Goal: Find specific page/section: Find specific page/section

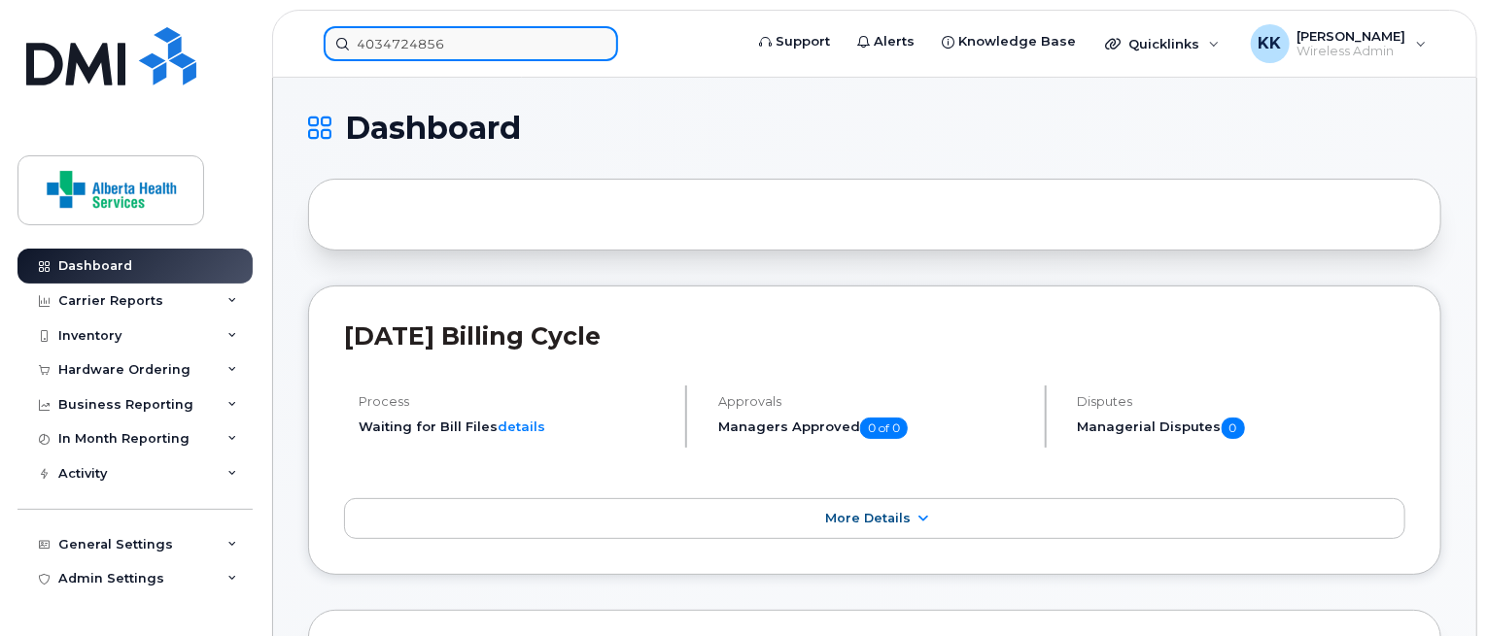
click at [308, 48] on div "4034724856" at bounding box center [526, 43] width 437 height 35
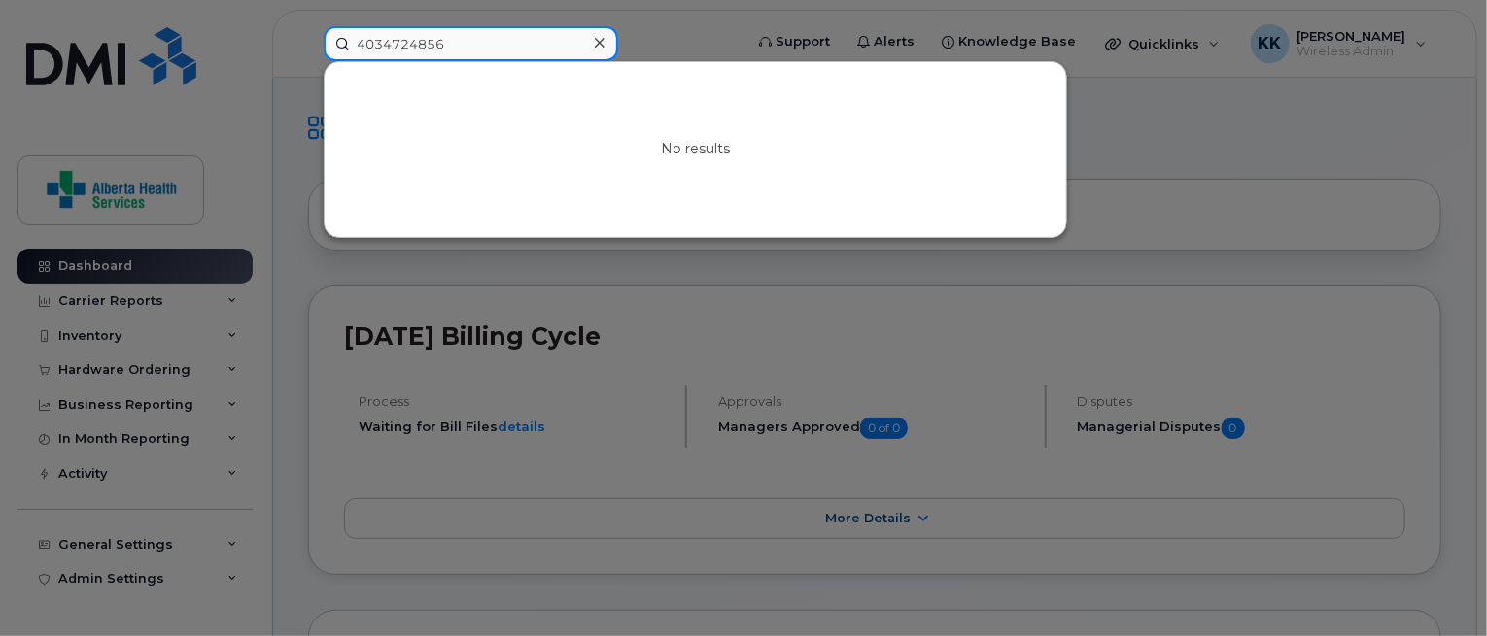
paste input "7802933100"
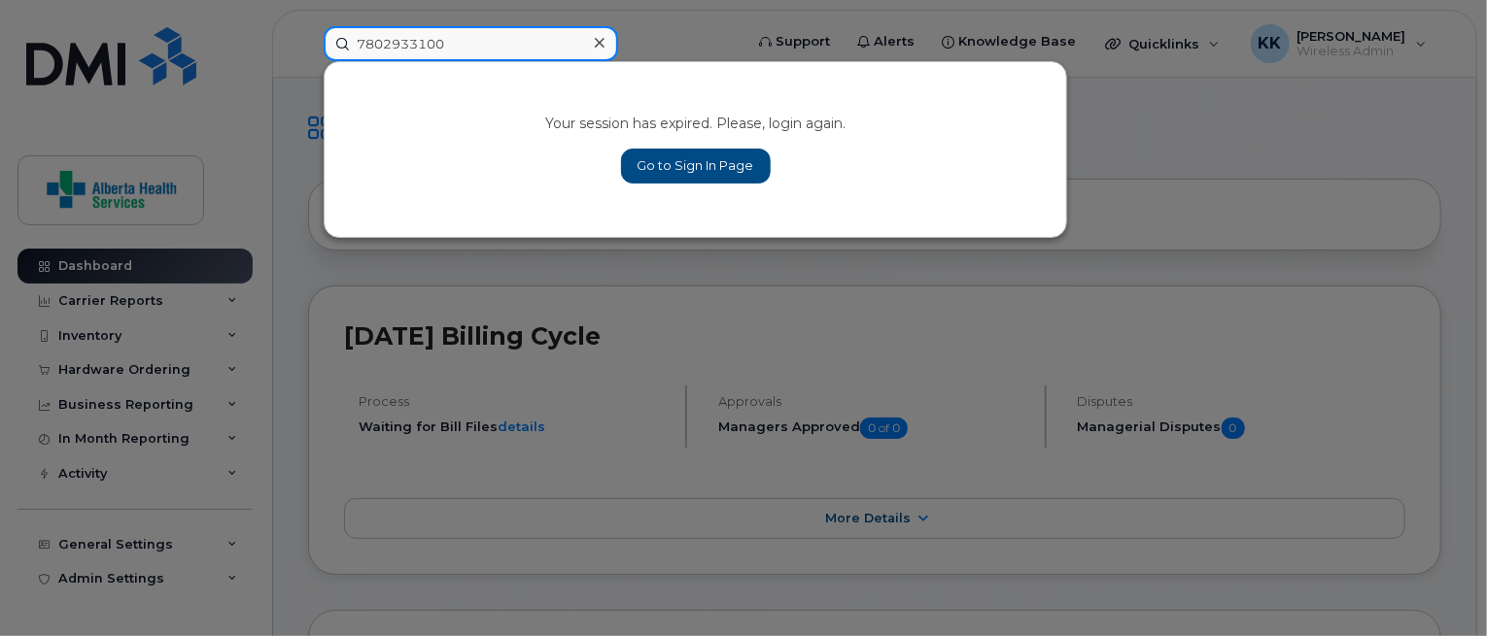
type input "7802933100"
click at [663, 166] on link "Go to Sign In Page" at bounding box center [696, 166] width 150 height 35
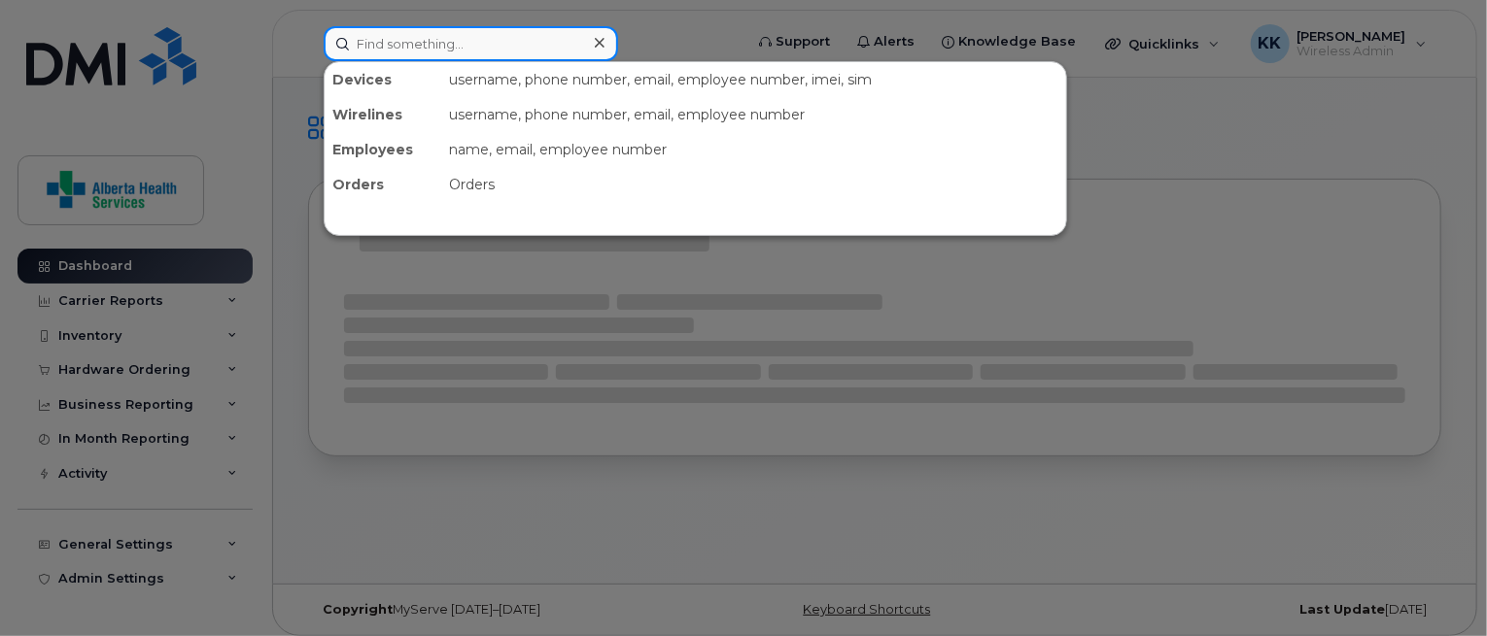
click at [442, 27] on input at bounding box center [471, 43] width 294 height 35
paste input "7802933100"
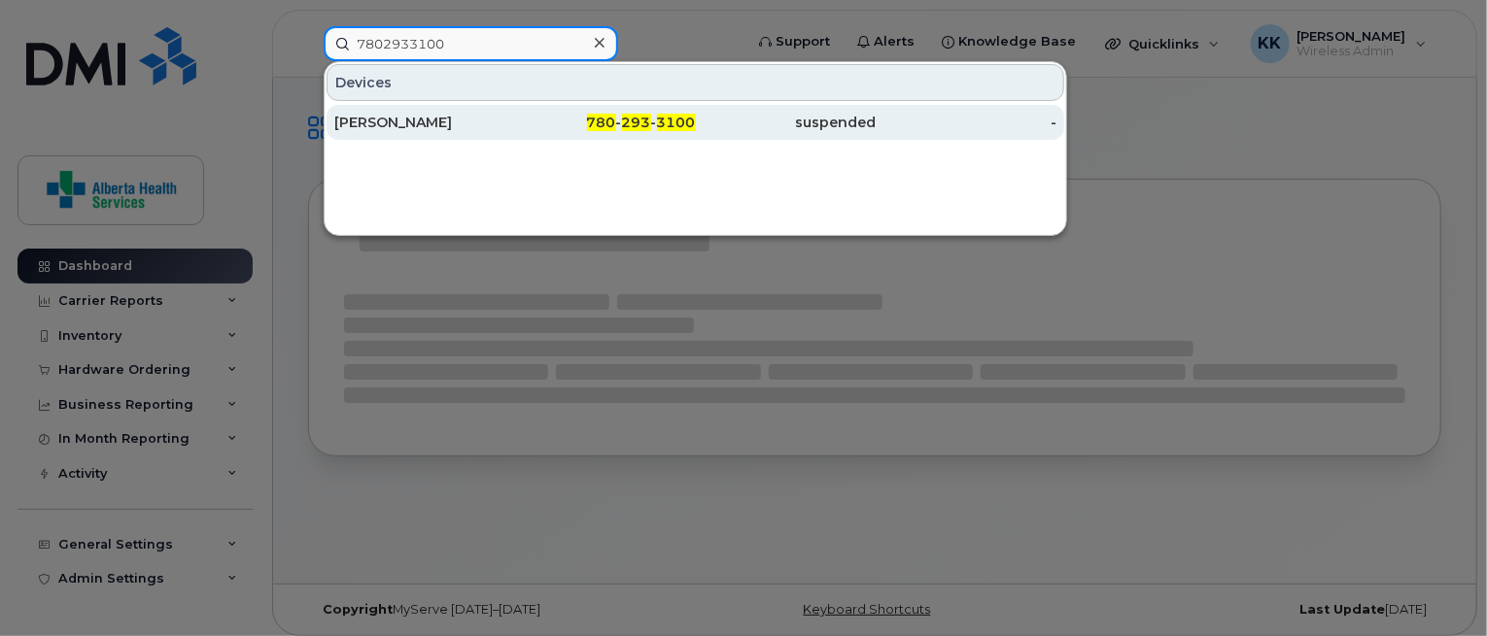
type input "7802933100"
click at [525, 115] on div "780 - 293 - 3100" at bounding box center [605, 122] width 181 height 19
